Goal: Task Accomplishment & Management: Manage account settings

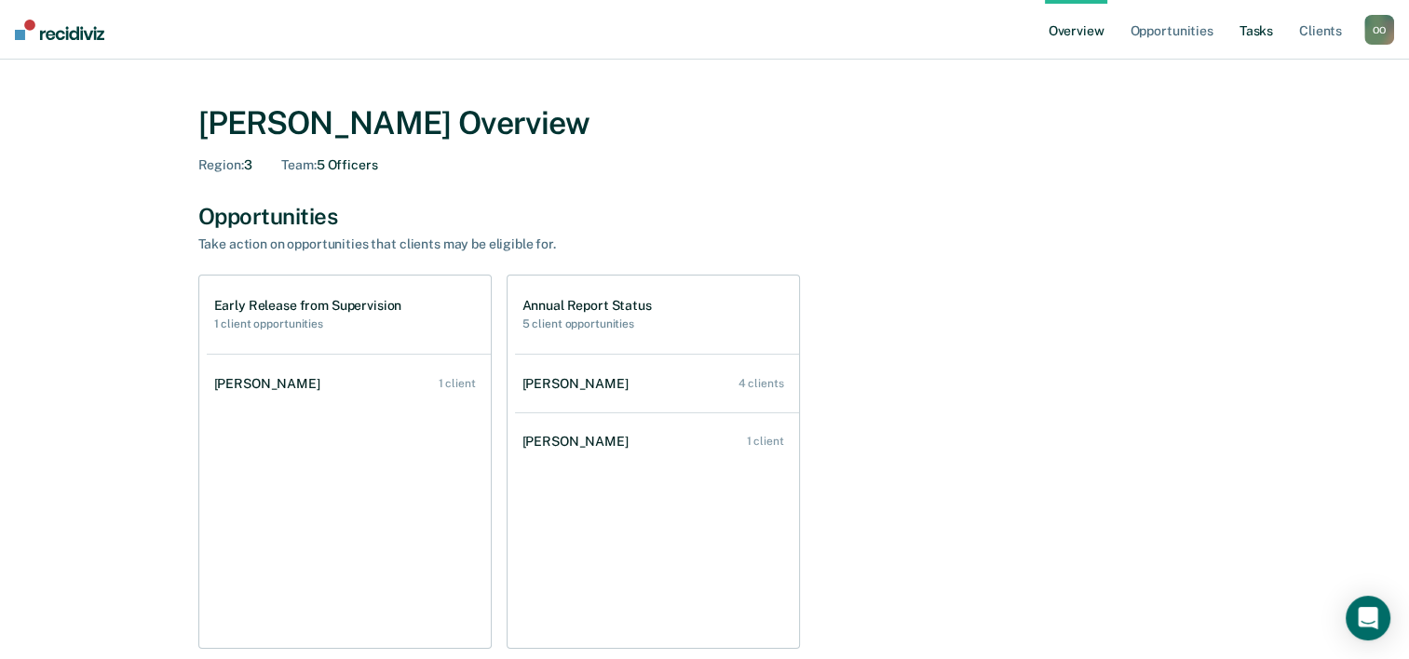
click at [1249, 30] on link "Tasks" at bounding box center [1256, 30] width 41 height 60
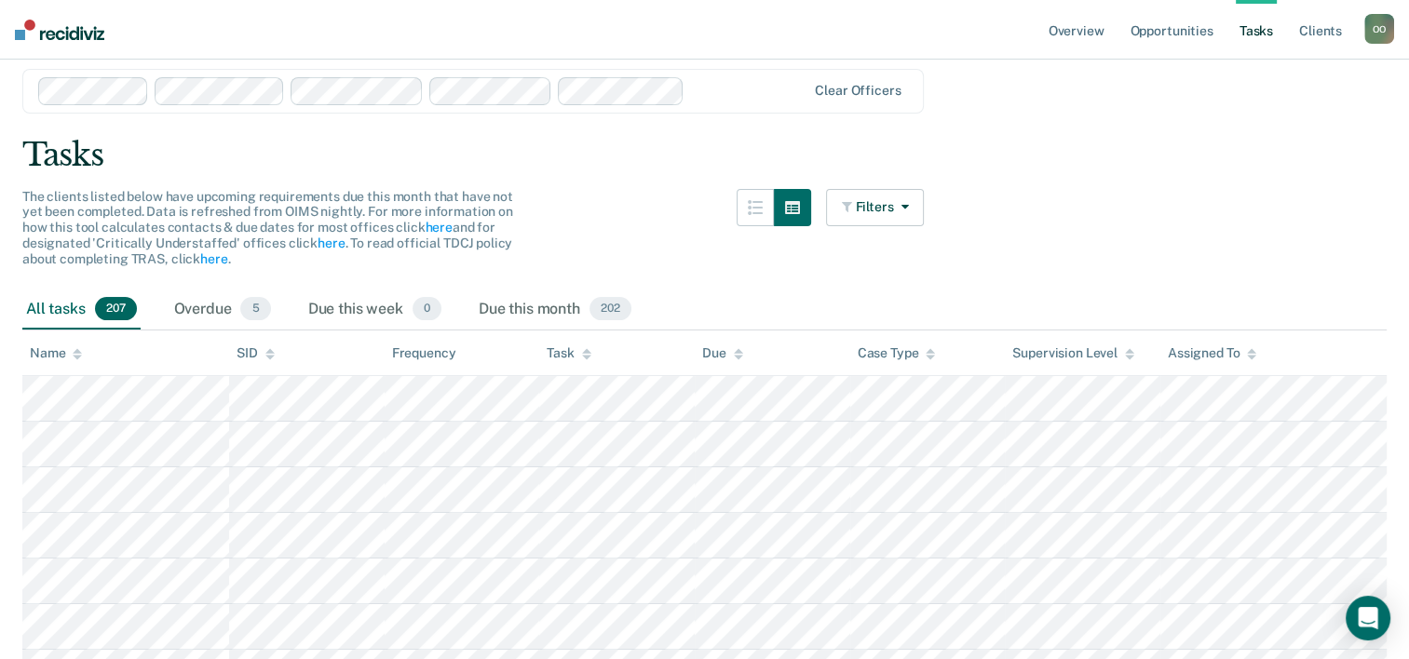
scroll to position [93, 0]
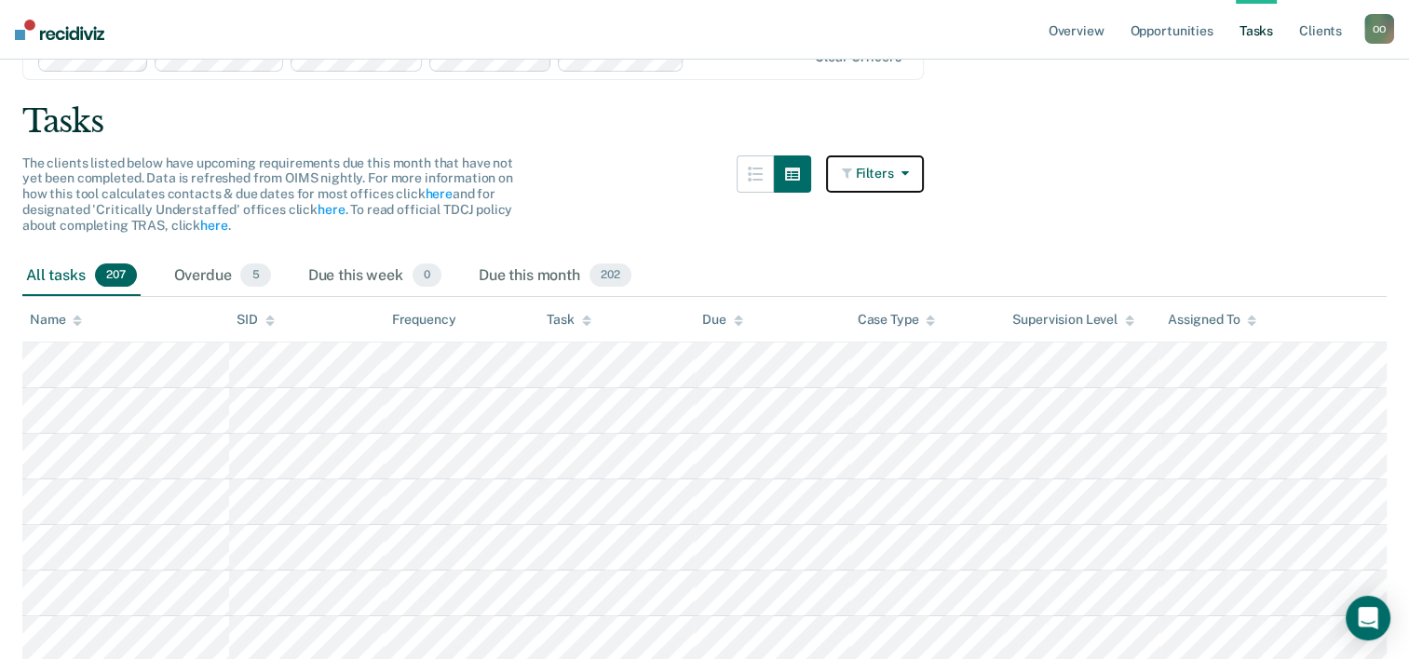
click at [888, 168] on button "Filters" at bounding box center [875, 173] width 99 height 37
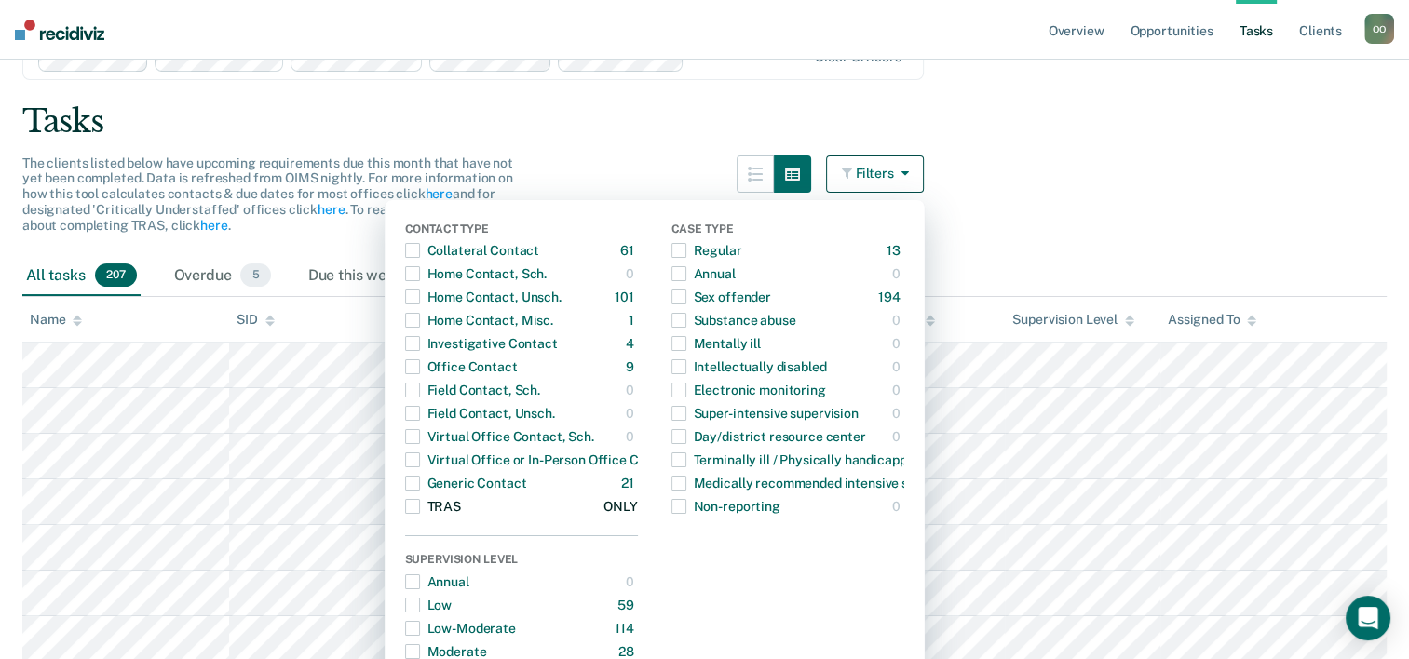
click at [420, 506] on span "button" at bounding box center [412, 506] width 15 height 15
click at [1199, 220] on main "Clear officers Tasks The clients listed below have upcoming requirements due th…" at bounding box center [704, 437] width 1409 height 862
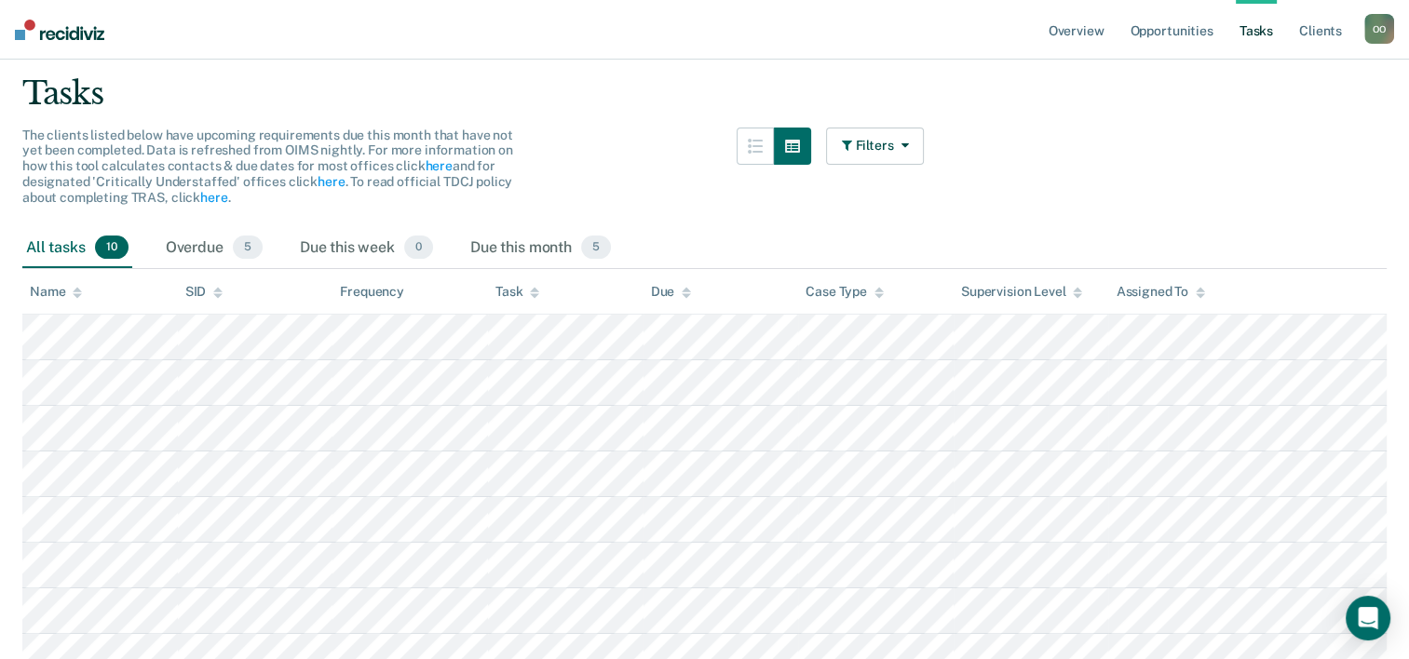
scroll to position [119, 0]
click at [208, 247] on div "Overdue 5" at bounding box center [214, 250] width 104 height 41
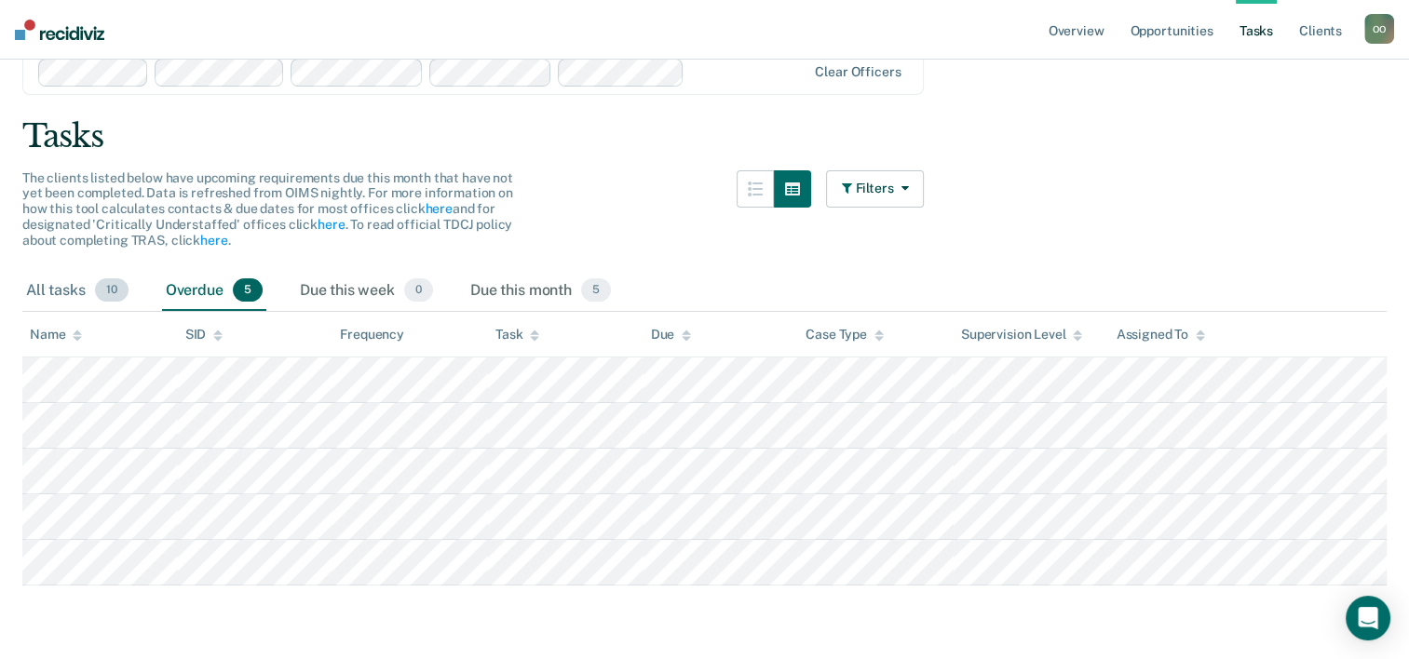
click at [44, 290] on div "All tasks 10" at bounding box center [77, 291] width 110 height 41
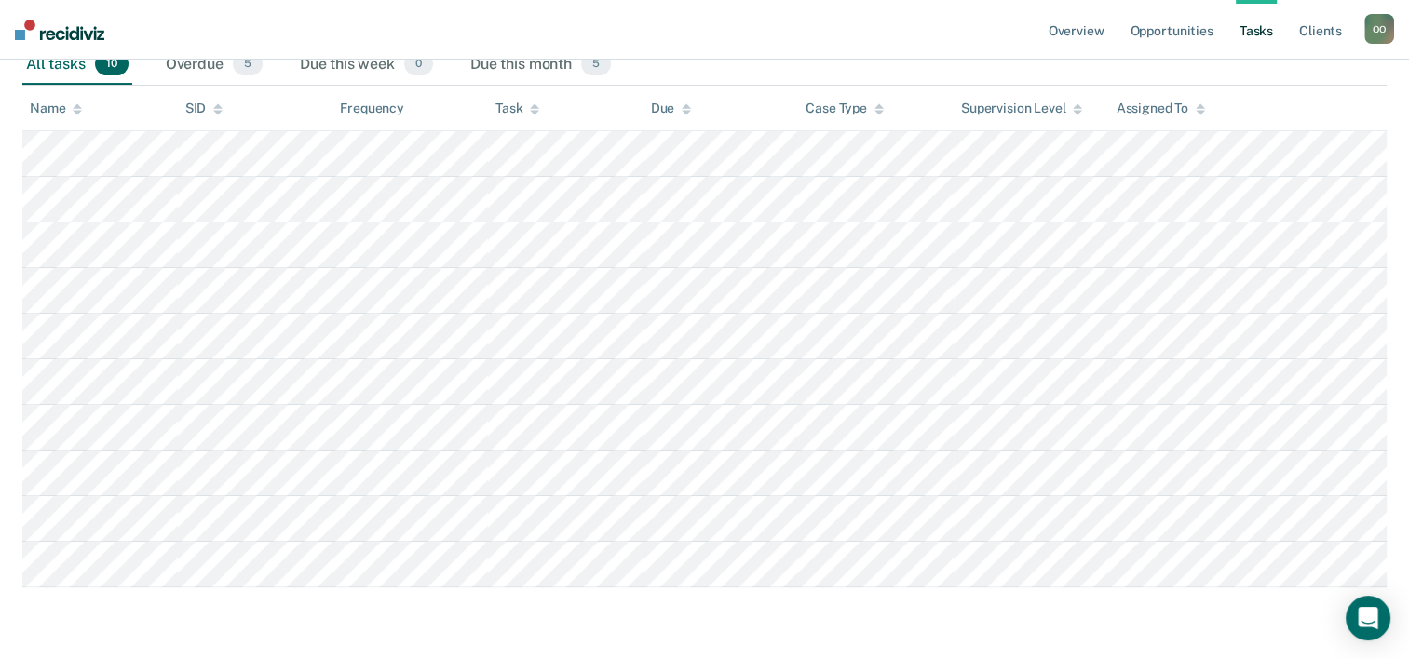
scroll to position [305, 0]
